Goal: Task Accomplishment & Management: Manage account settings

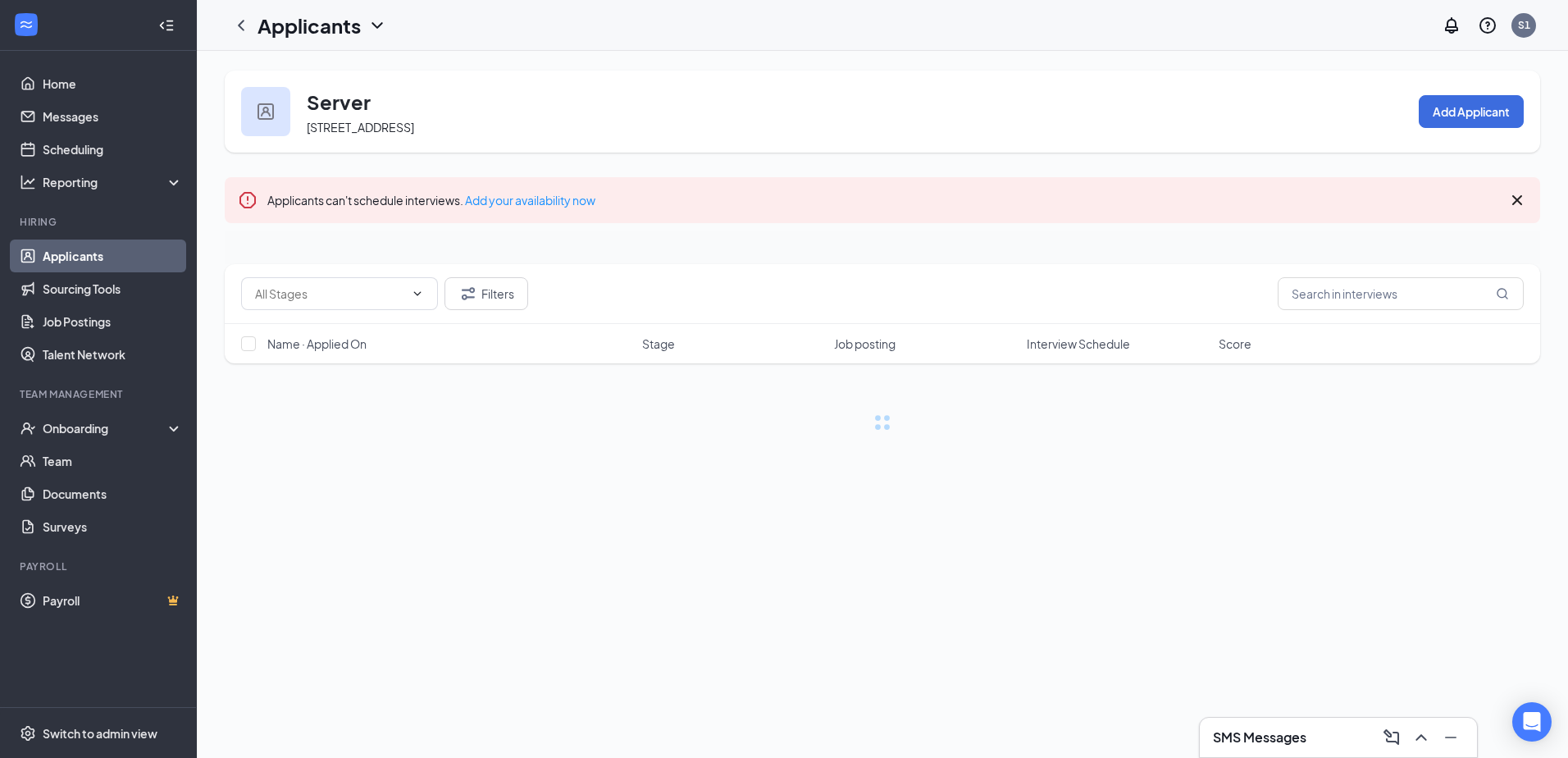
click at [108, 254] on link "Applicants" at bounding box center [113, 256] width 141 height 33
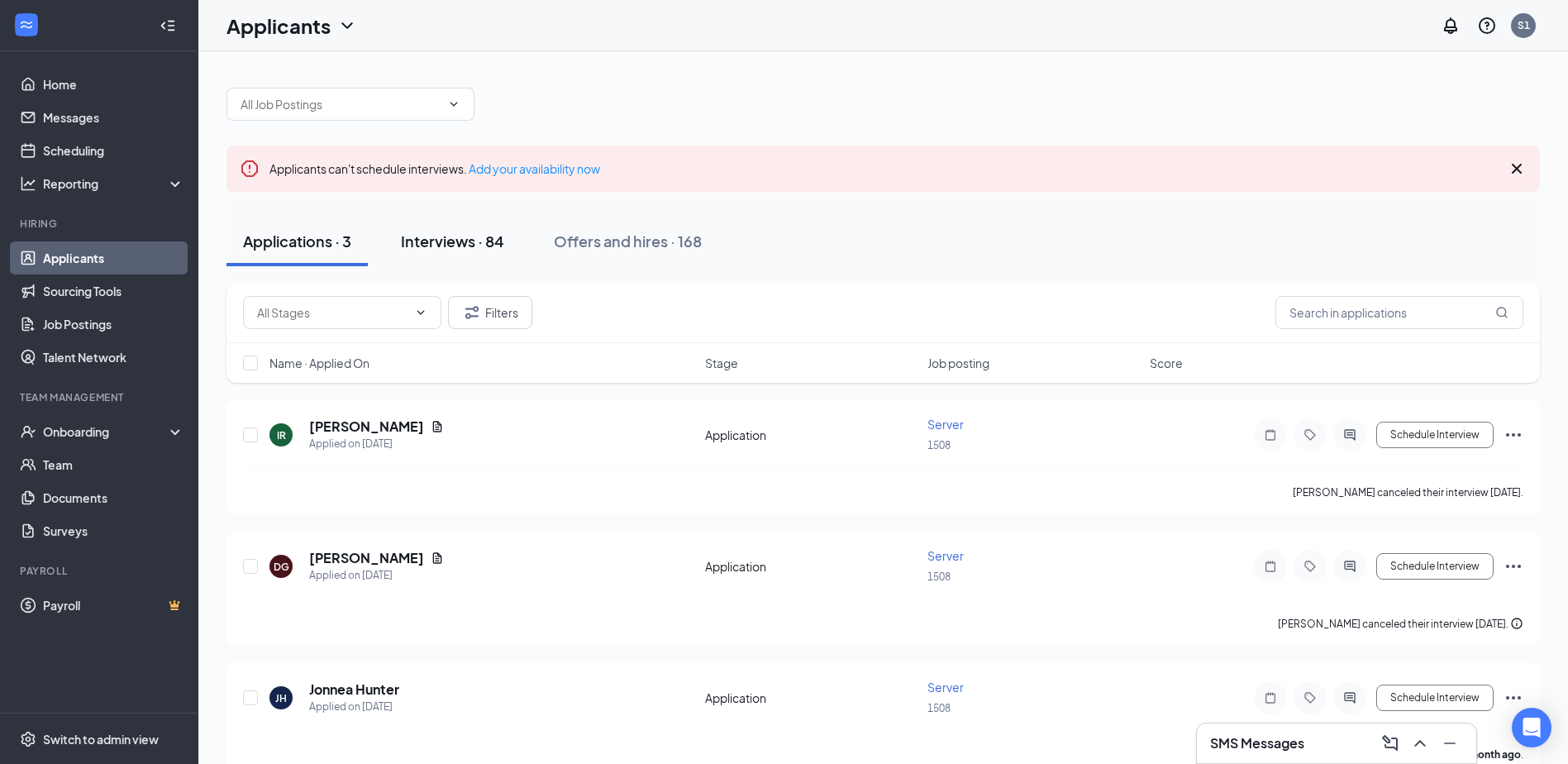
click at [448, 238] on div "Interviews · 84" at bounding box center [452, 241] width 103 height 20
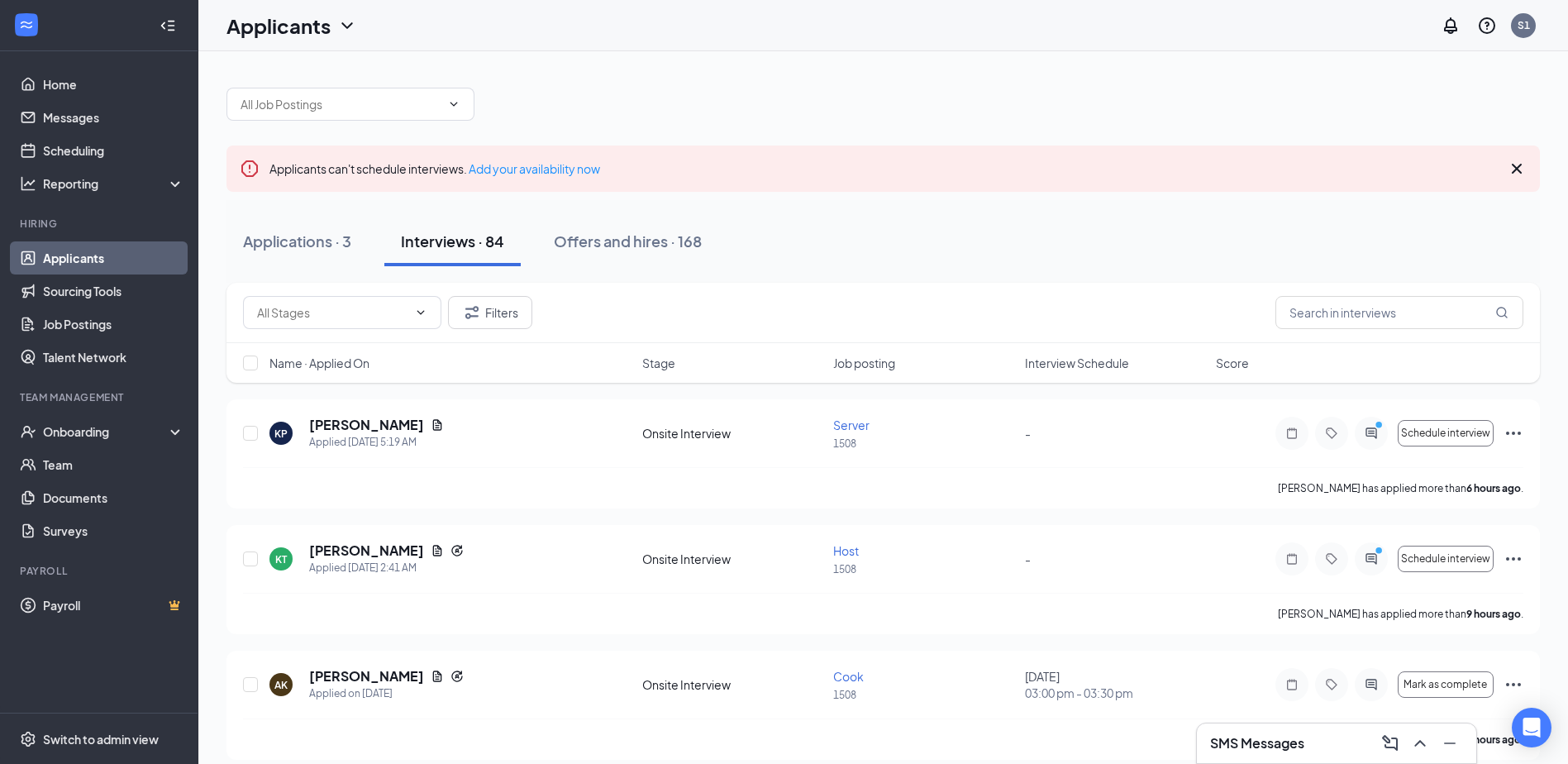
click at [109, 262] on link "Applicants" at bounding box center [114, 258] width 142 height 33
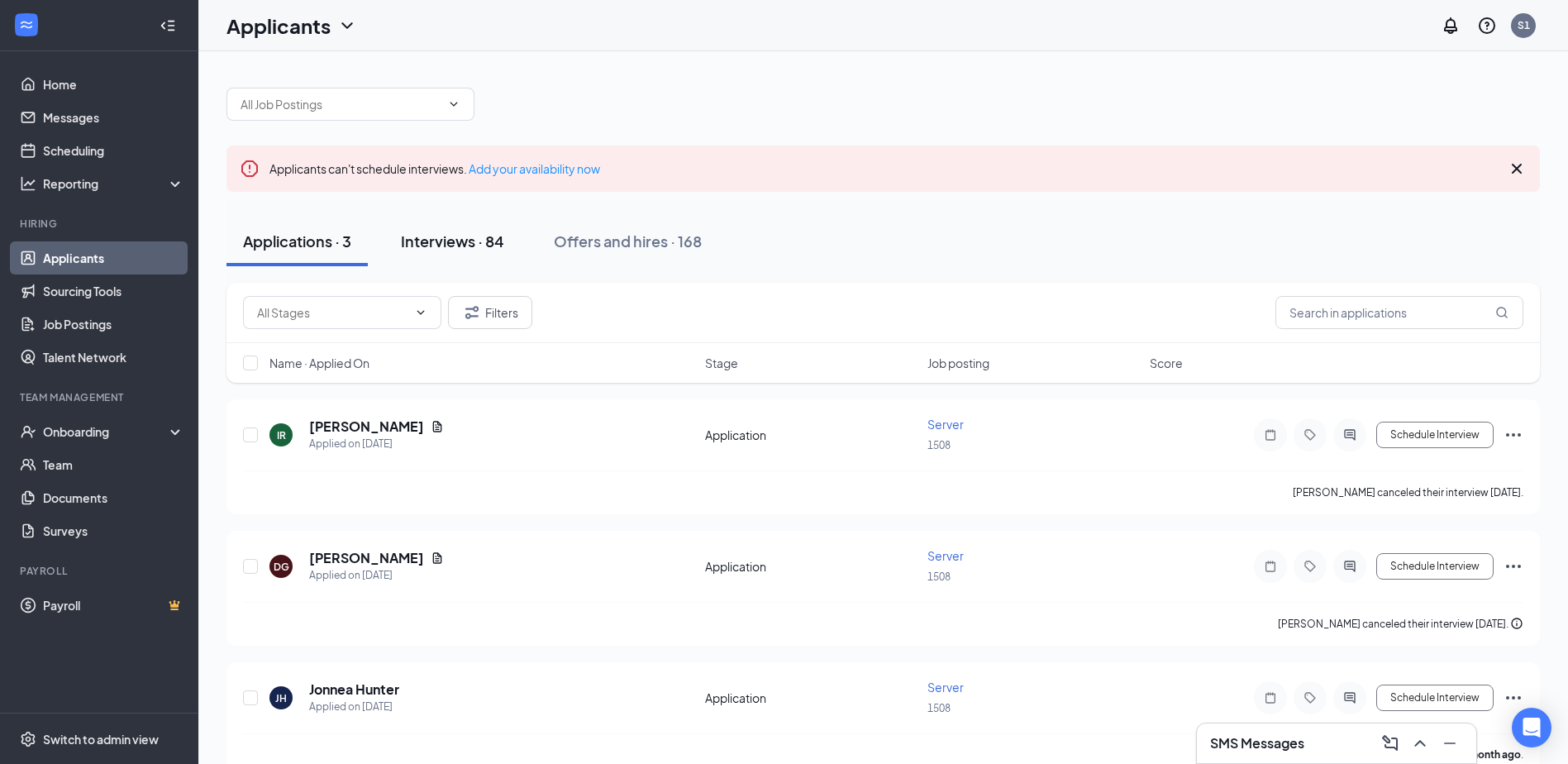
click at [509, 250] on button "Interviews · 84" at bounding box center [452, 242] width 137 height 50
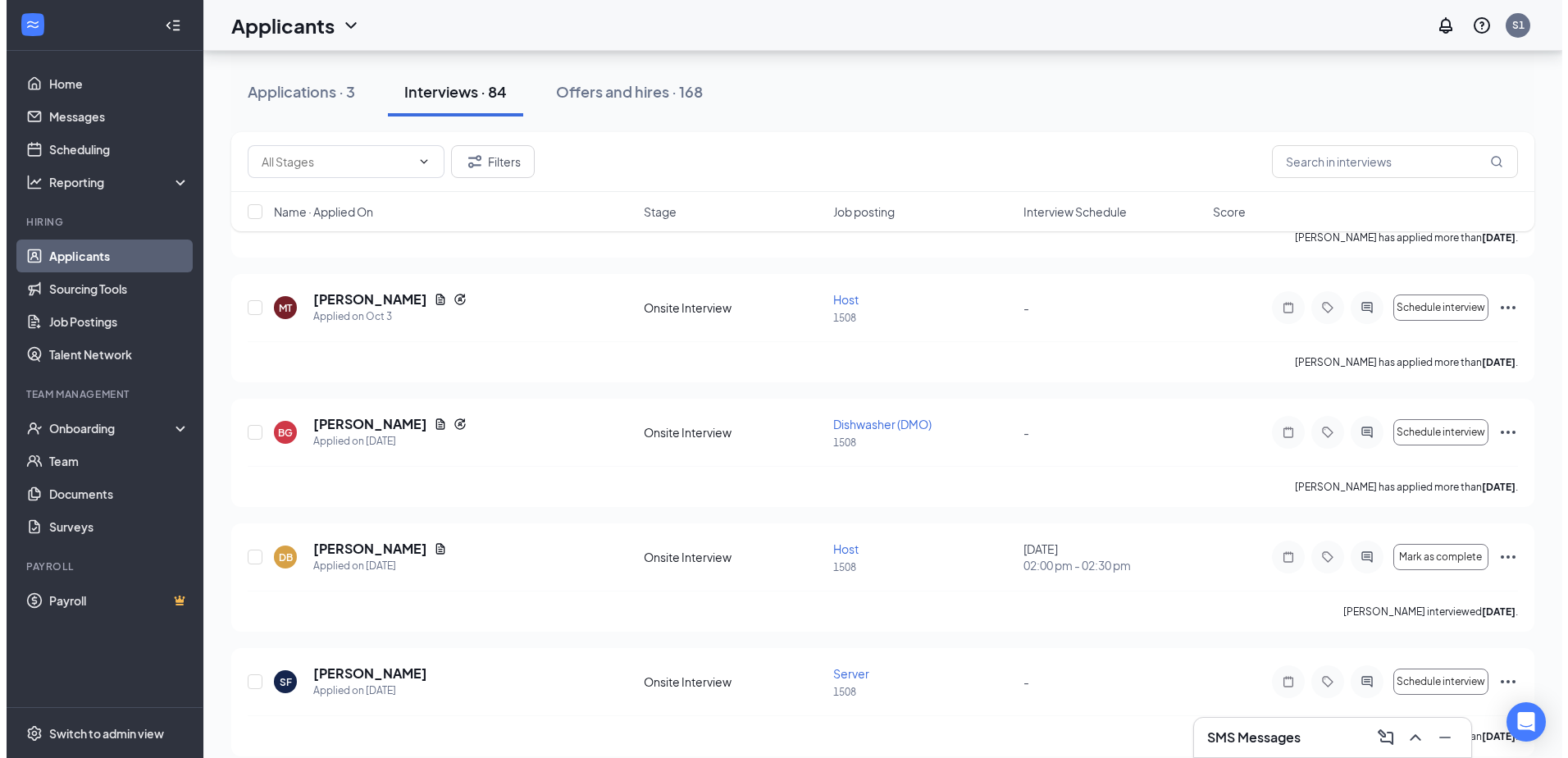
scroll to position [4755, 0]
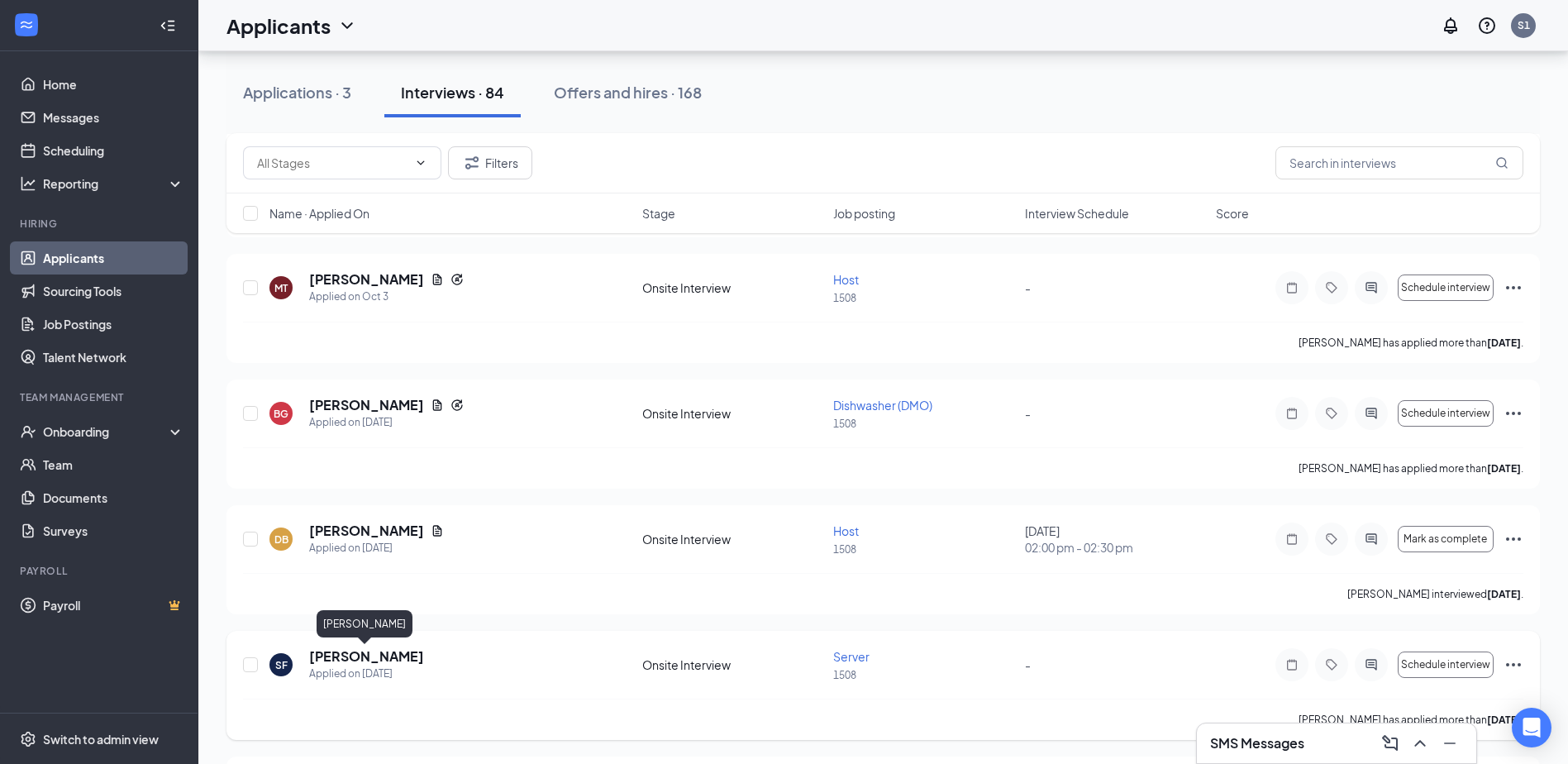
click at [405, 655] on h5 "[PERSON_NAME]" at bounding box center [366, 656] width 115 height 18
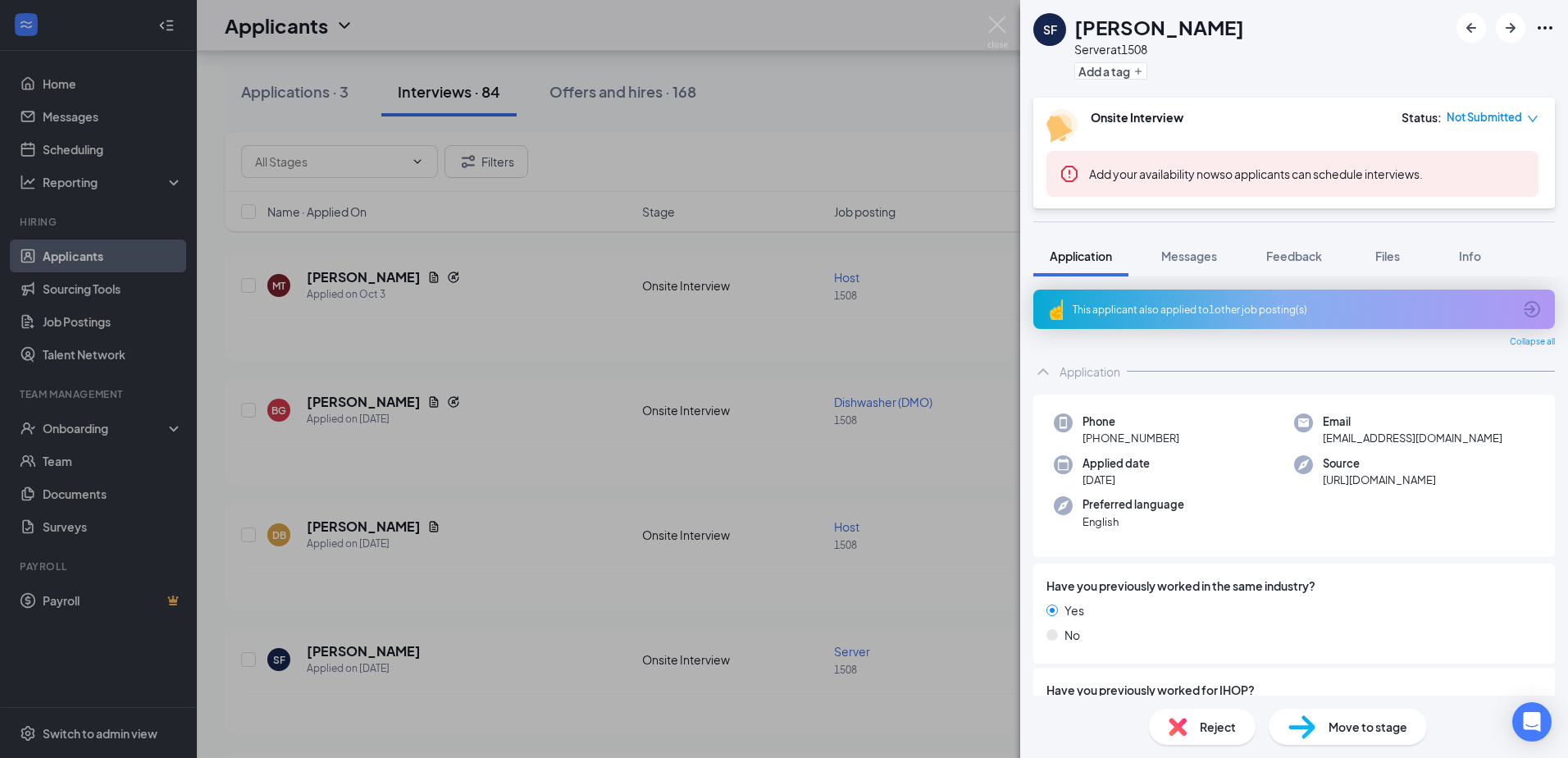
click at [1279, 307] on div "This applicant also applied to 1 other job posting(s)" at bounding box center [1292, 309] width 440 height 14
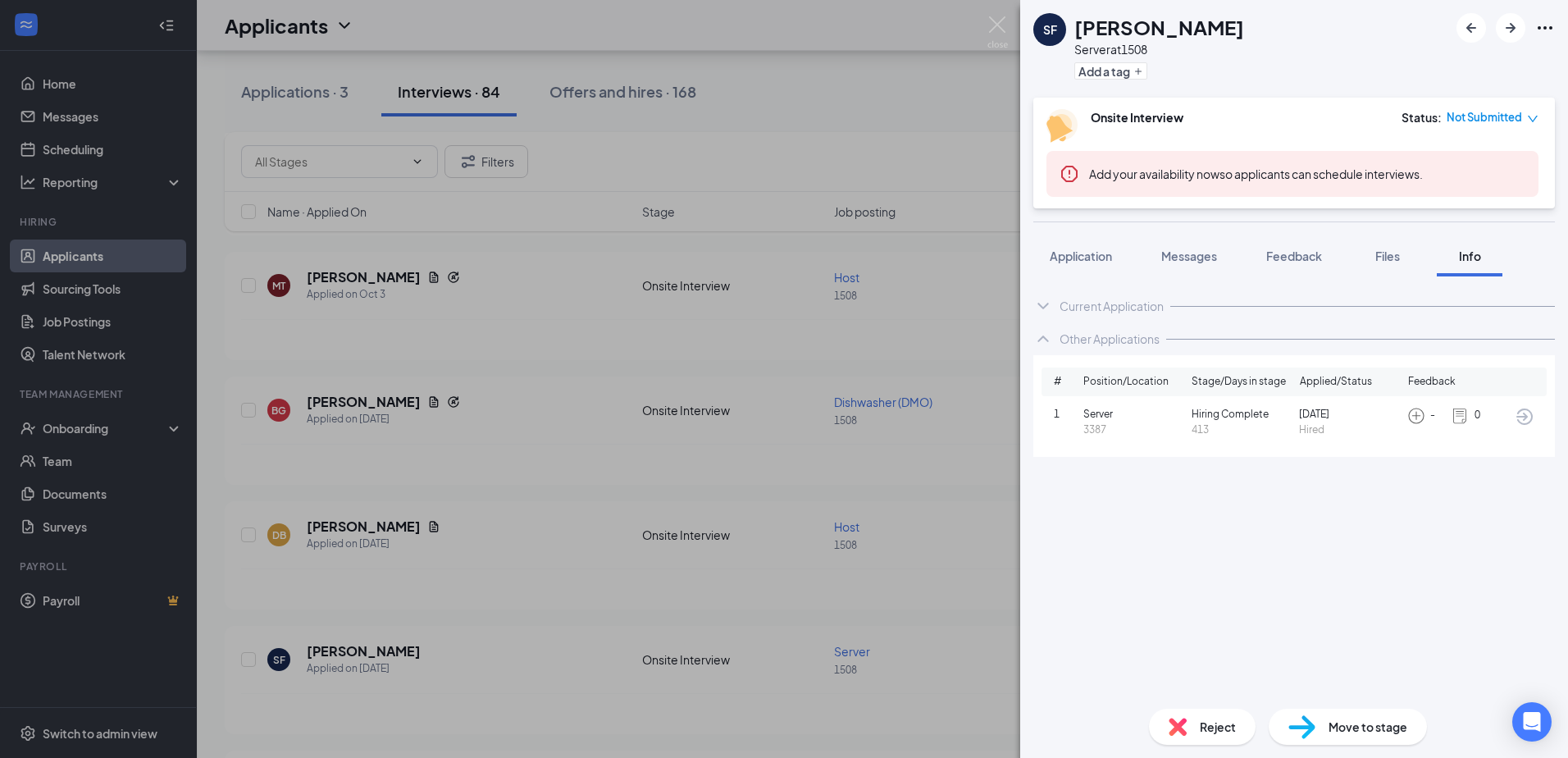
click at [573, 501] on div "SF [PERSON_NAME] Server at 1508 Add a tag Onsite Interview Status : Not Submitt…" at bounding box center [784, 379] width 1568 height 758
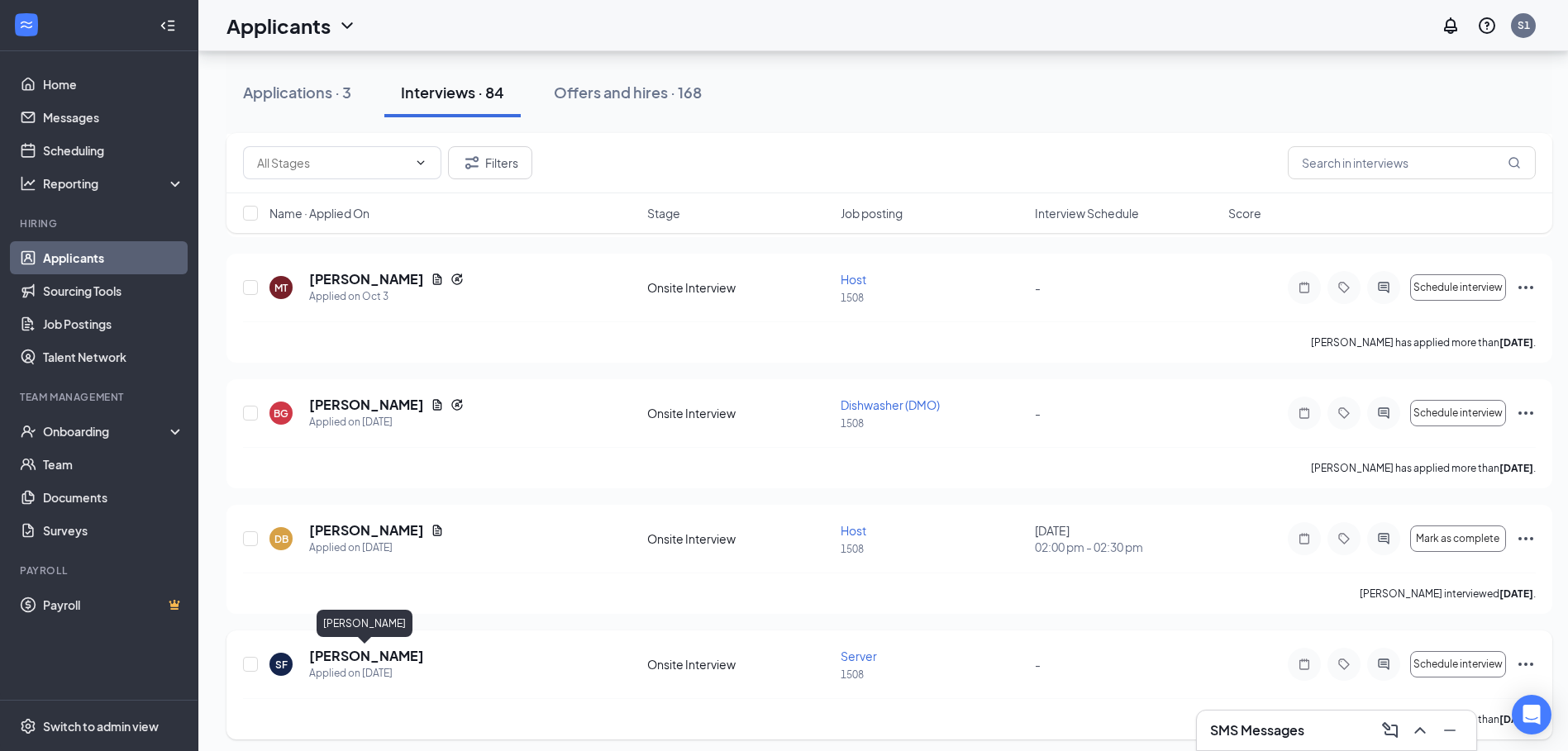
click at [390, 650] on h5 "[PERSON_NAME]" at bounding box center [366, 655] width 115 height 18
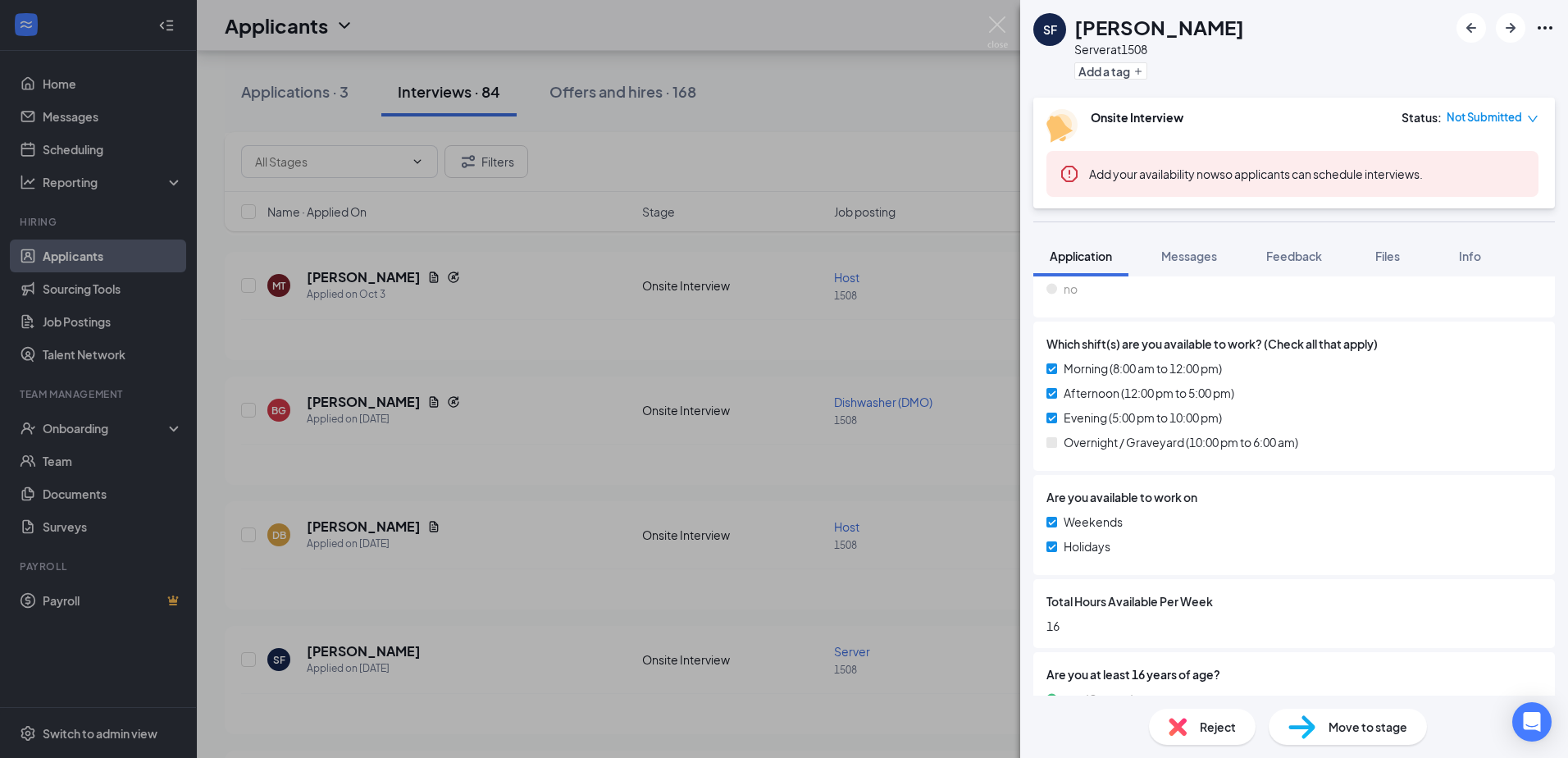
scroll to position [657, 0]
